Goal: Task Accomplishment & Management: Manage account settings

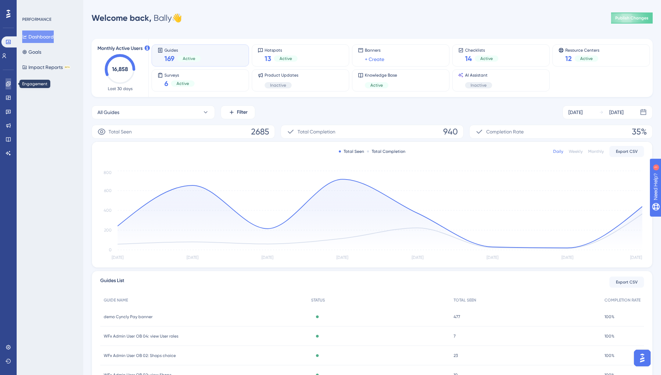
click at [11, 85] on icon at bounding box center [9, 84] width 6 height 6
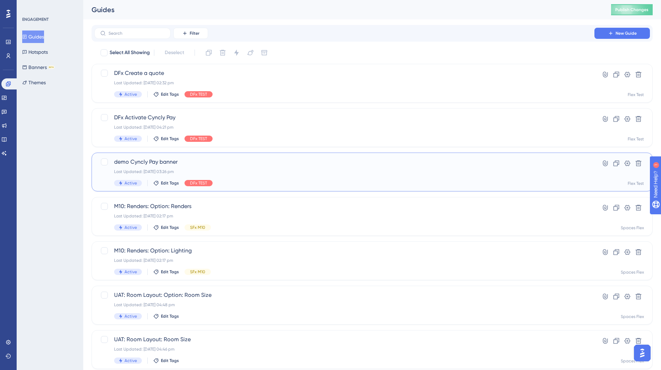
click at [194, 162] on span "demo Cyncly Pay banner" at bounding box center [344, 162] width 461 height 8
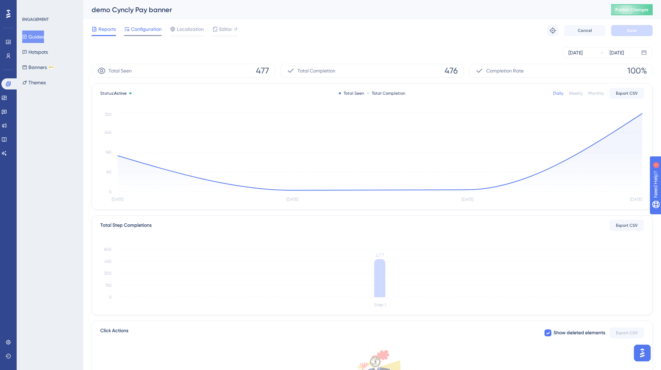
click at [143, 32] on span "Configuration" at bounding box center [146, 29] width 31 height 8
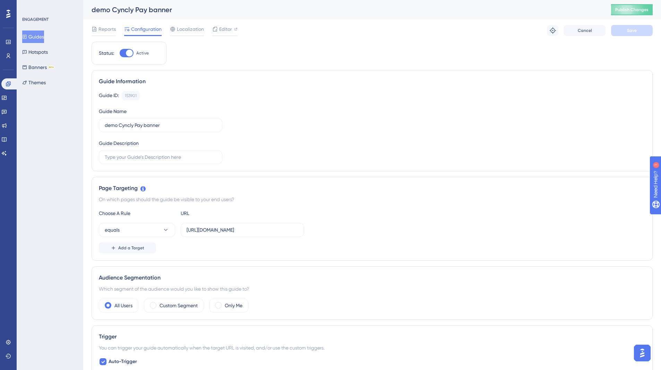
click at [128, 56] on div at bounding box center [129, 53] width 7 height 7
click at [120, 53] on input "Active" at bounding box center [119, 53] width 0 height 0
checkbox input "false"
click at [636, 31] on span "Save" at bounding box center [632, 31] width 10 height 6
click at [634, 12] on span "Publish Changes" at bounding box center [631, 10] width 33 height 6
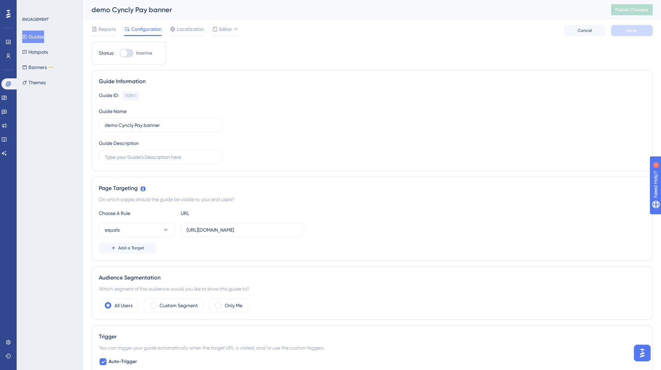
click at [456, 39] on div "Reports Configuration Localization Editor Cancel Save" at bounding box center [372, 30] width 561 height 22
click at [38, 36] on button "Guides" at bounding box center [33, 37] width 22 height 12
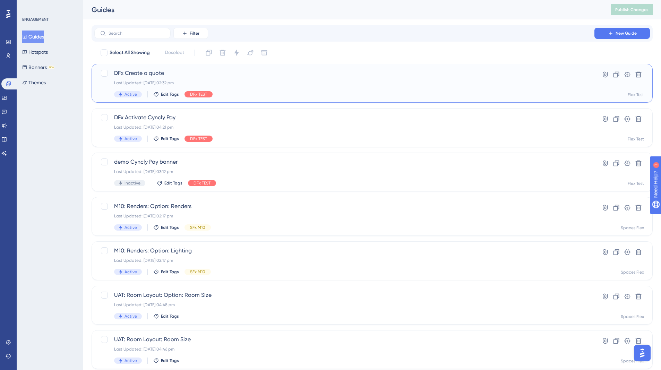
click at [235, 69] on span "DFx Create a quote" at bounding box center [344, 73] width 461 height 8
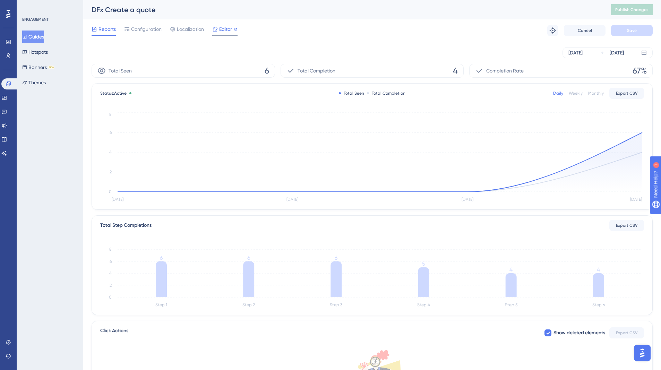
click at [230, 31] on span "Editor" at bounding box center [225, 29] width 13 height 8
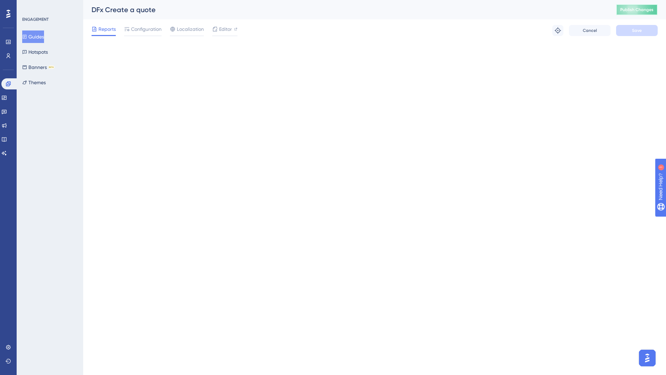
click at [634, 13] on button "Publish Changes" at bounding box center [637, 9] width 42 height 11
